Goal: Task Accomplishment & Management: Manage account settings

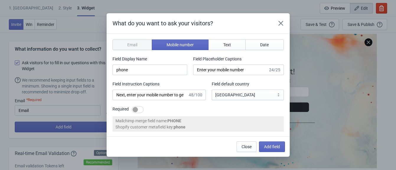
select select "once"
select select "1"
select select "se"
click at [140, 111] on div at bounding box center [138, 109] width 12 height 7
checkbox input "true"
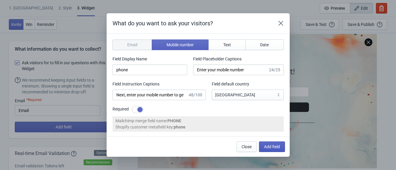
click at [278, 148] on span "Add field" at bounding box center [272, 147] width 16 height 5
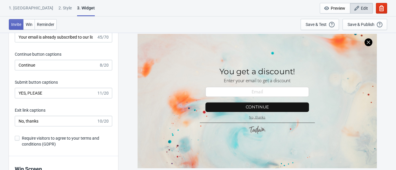
scroll to position [1010, 0]
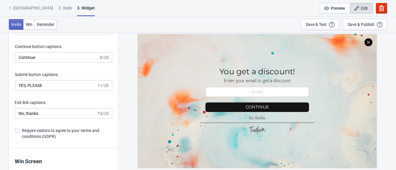
click at [59, 6] on div "2 . Style" at bounding box center [65, 10] width 13 height 10
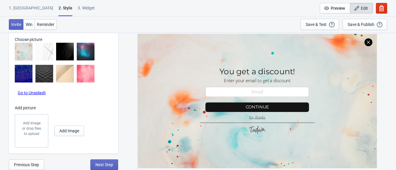
scroll to position [0, 0]
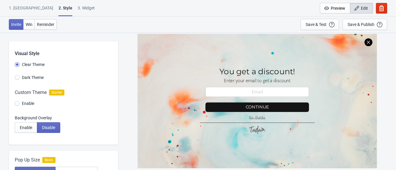
click at [25, 104] on span "Enable" at bounding box center [28, 104] width 12 height 6
click at [20, 104] on input "Enable" at bounding box center [17, 106] width 5 height 11
radio input "true"
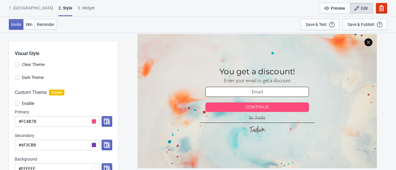
click at [21, 9] on div "1. [GEOGRAPHIC_DATA]" at bounding box center [31, 10] width 44 height 10
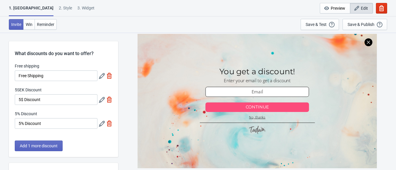
click at [257, 89] on div at bounding box center [256, 101] width 239 height 135
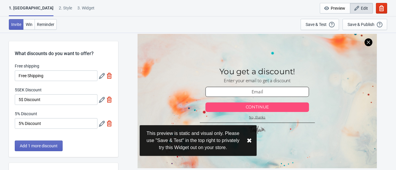
click at [251, 143] on button "✖︎" at bounding box center [249, 140] width 5 height 7
